Goal: Entertainment & Leisure: Consume media (video, audio)

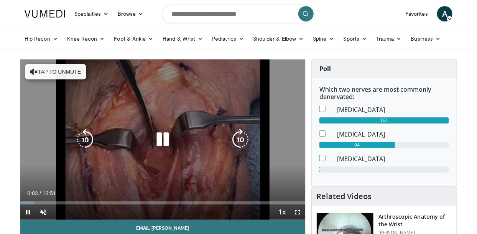
click at [58, 79] on div "10 seconds Tap to unmute" at bounding box center [162, 139] width 285 height 160
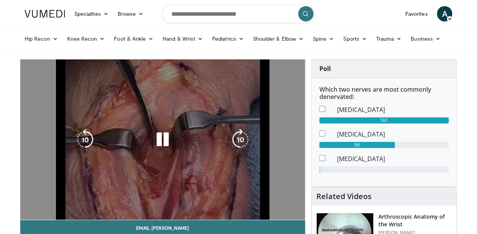
click at [173, 90] on div "10 seconds Tap to unmute" at bounding box center [162, 139] width 285 height 160
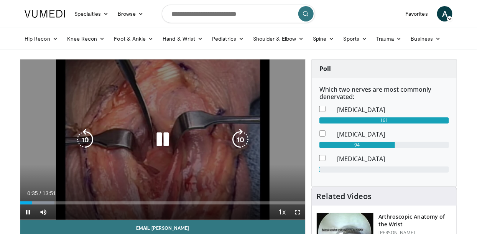
click at [174, 93] on div "10 seconds Tap to unmute" at bounding box center [162, 139] width 285 height 160
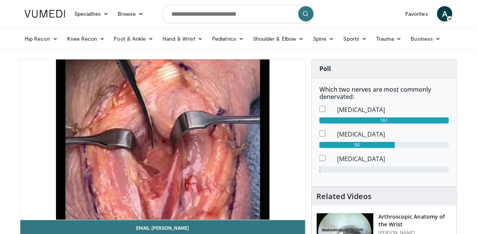
click at [125, 118] on div "10 seconds Tap to unmute" at bounding box center [162, 139] width 285 height 160
click at [122, 132] on div "10 seconds Tap to unmute" at bounding box center [162, 139] width 285 height 160
click at [138, 162] on div "10 seconds Tap to unmute" at bounding box center [162, 139] width 285 height 160
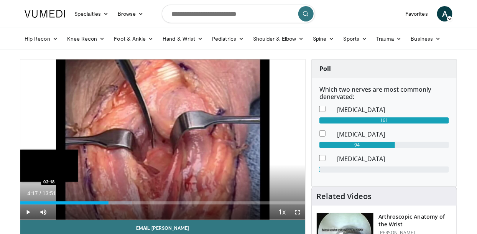
click at [108, 202] on div "04:17" at bounding box center [64, 202] width 88 height 3
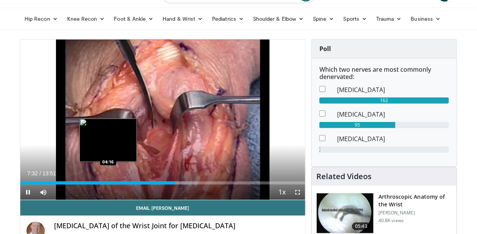
scroll to position [21, 0]
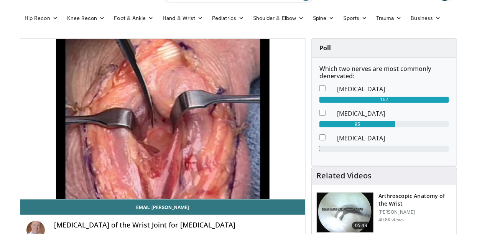
click at [167, 152] on div "10 seconds Tap to unmute" at bounding box center [162, 119] width 285 height 160
